Goal: Task Accomplishment & Management: Manage account settings

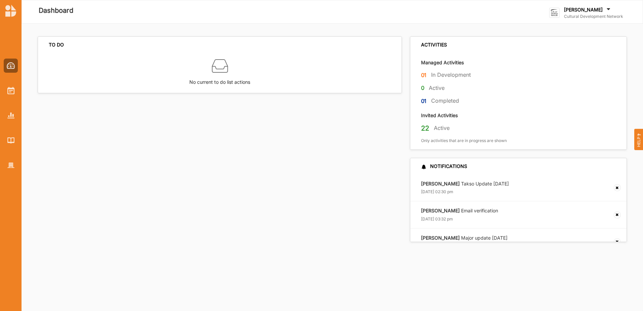
click at [605, 10] on icon at bounding box center [608, 9] width 7 height 7
click at [577, 69] on div "Go To Admin" at bounding box center [583, 70] width 56 height 6
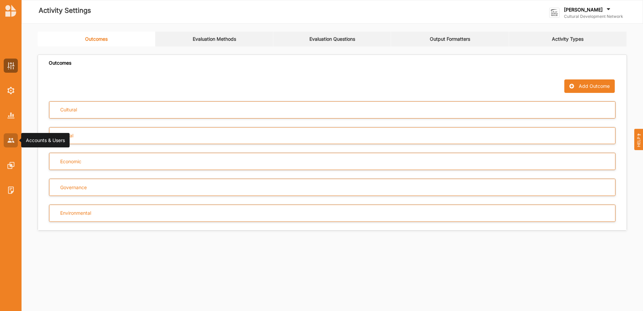
click at [6, 140] on div at bounding box center [11, 140] width 14 height 14
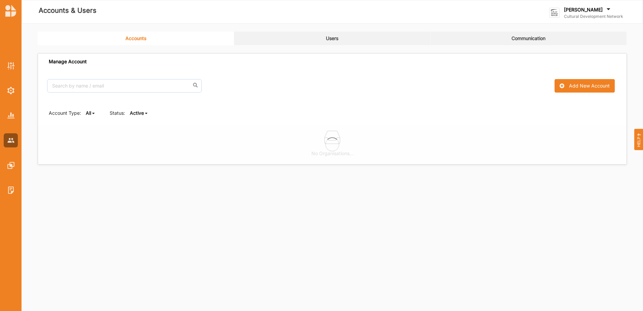
click at [330, 44] on link "Users" at bounding box center [332, 38] width 196 height 13
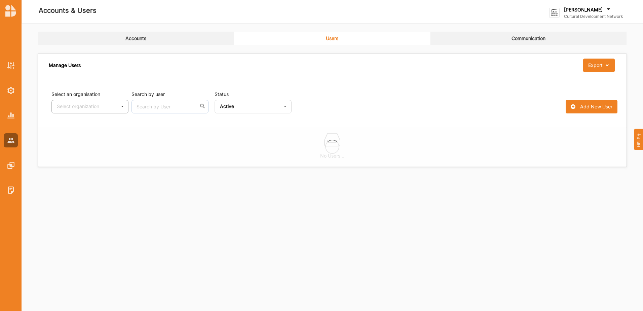
click at [124, 106] on icon at bounding box center [122, 106] width 10 height 12
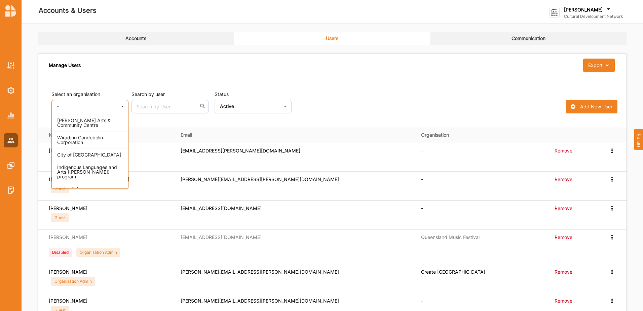
scroll to position [875, 0]
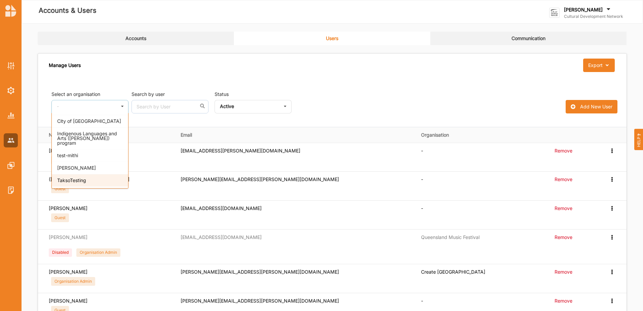
click at [91, 174] on div "TaksoTesting" at bounding box center [90, 180] width 76 height 12
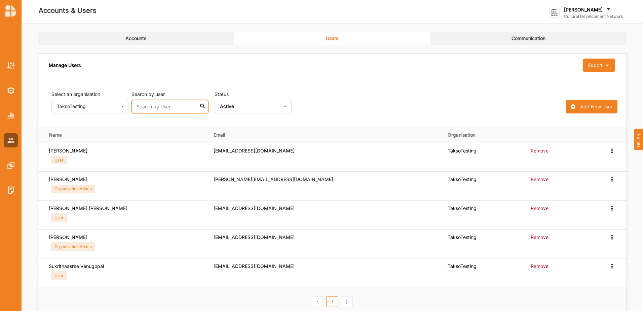
click at [151, 103] on input "text" at bounding box center [170, 106] width 77 height 13
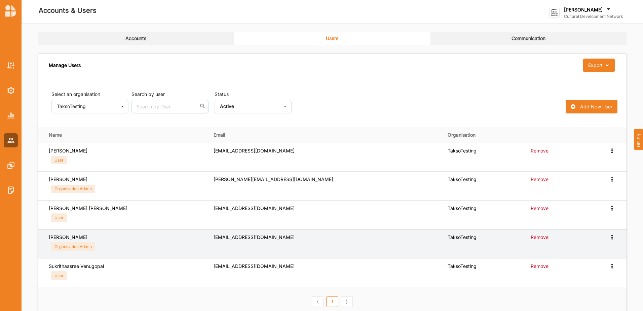
click at [615, 237] on icon at bounding box center [612, 236] width 6 height 5
click at [590, 262] on label "Reset Password" at bounding box center [586, 261] width 50 height 6
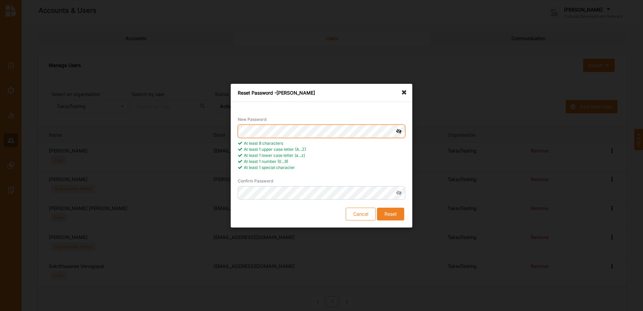
click at [228, 126] on div "Reset Password - [PERSON_NAME] New Password At least 8 characters At least 1 up…" at bounding box center [321, 155] width 643 height 311
click at [392, 210] on button "Reset" at bounding box center [390, 213] width 27 height 13
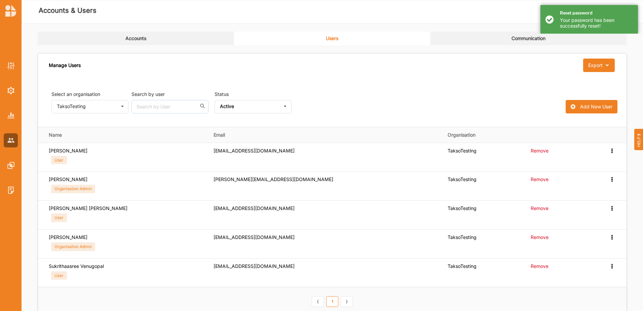
click at [548, 18] on div "Reset password Your password has been successfully reset!" at bounding box center [590, 19] width 98 height 29
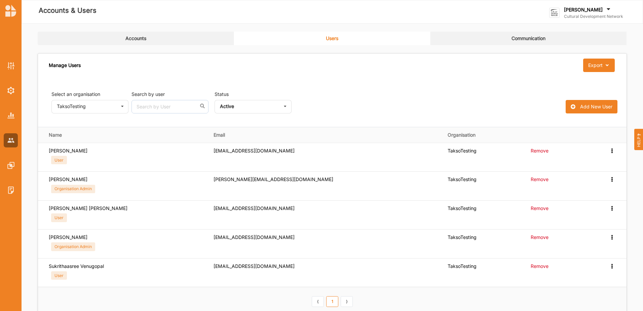
click at [574, 8] on label "[PERSON_NAME]" at bounding box center [583, 10] width 39 height 6
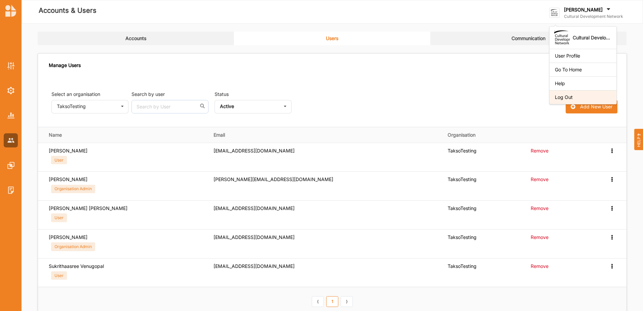
click at [576, 96] on div "Log Out" at bounding box center [583, 97] width 56 height 6
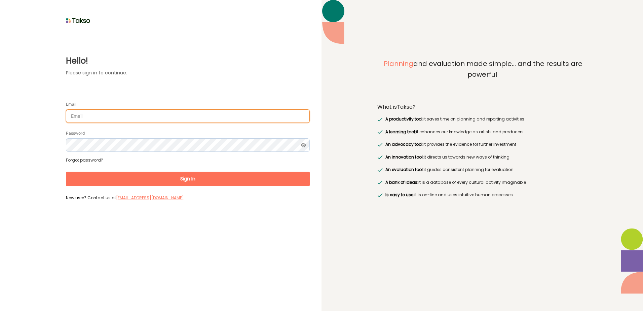
click at [227, 120] on input "Email" at bounding box center [188, 115] width 244 height 13
click at [91, 113] on input "[EMAIL_ADDRESS][PERSON_NAME][DOMAIN_NAME]" at bounding box center [188, 115] width 244 height 13
type input "[EMAIL_ADDRESS][DOMAIN_NAME]"
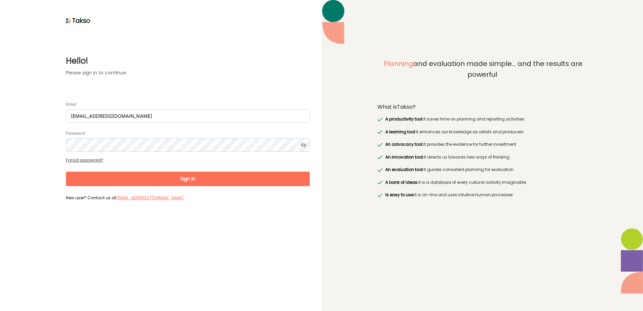
click at [156, 176] on button "Sign In" at bounding box center [188, 179] width 244 height 14
